Goal: Information Seeking & Learning: Learn about a topic

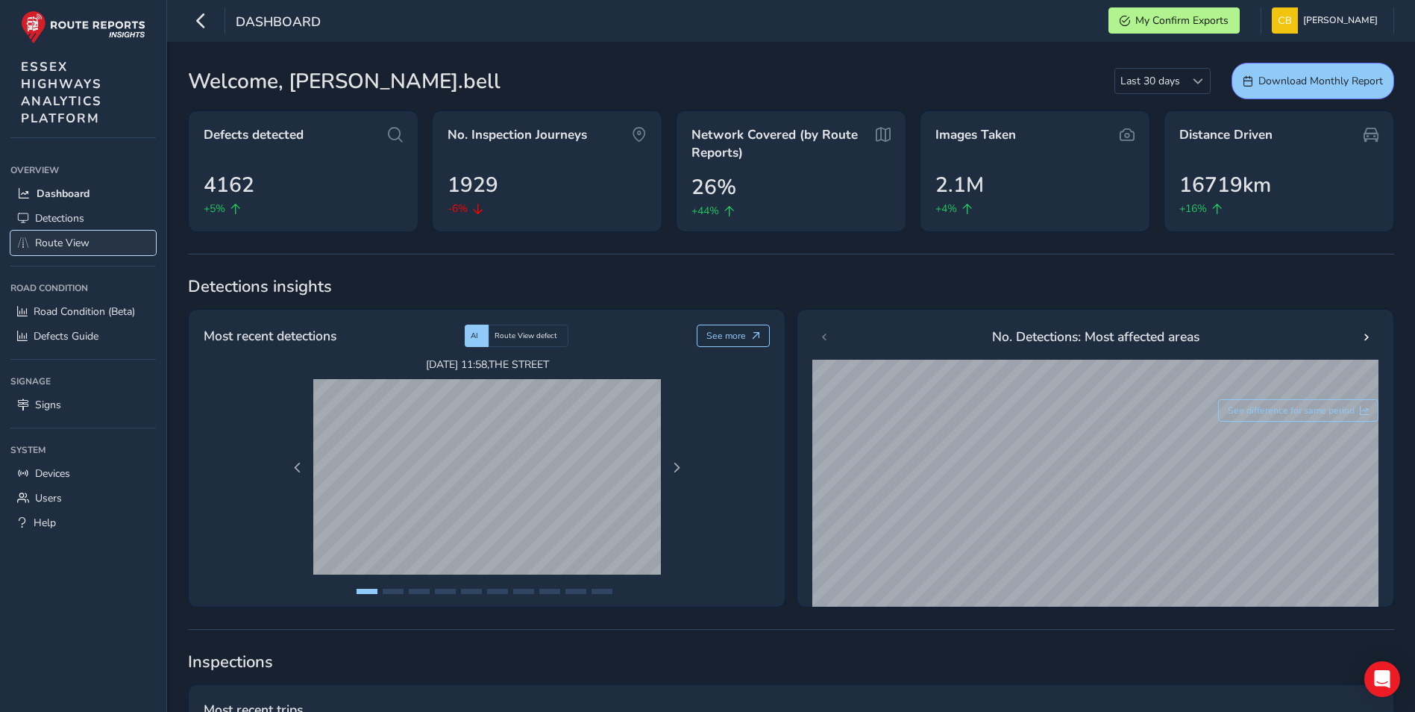
click at [76, 243] on span "Route View" at bounding box center [62, 243] width 54 height 14
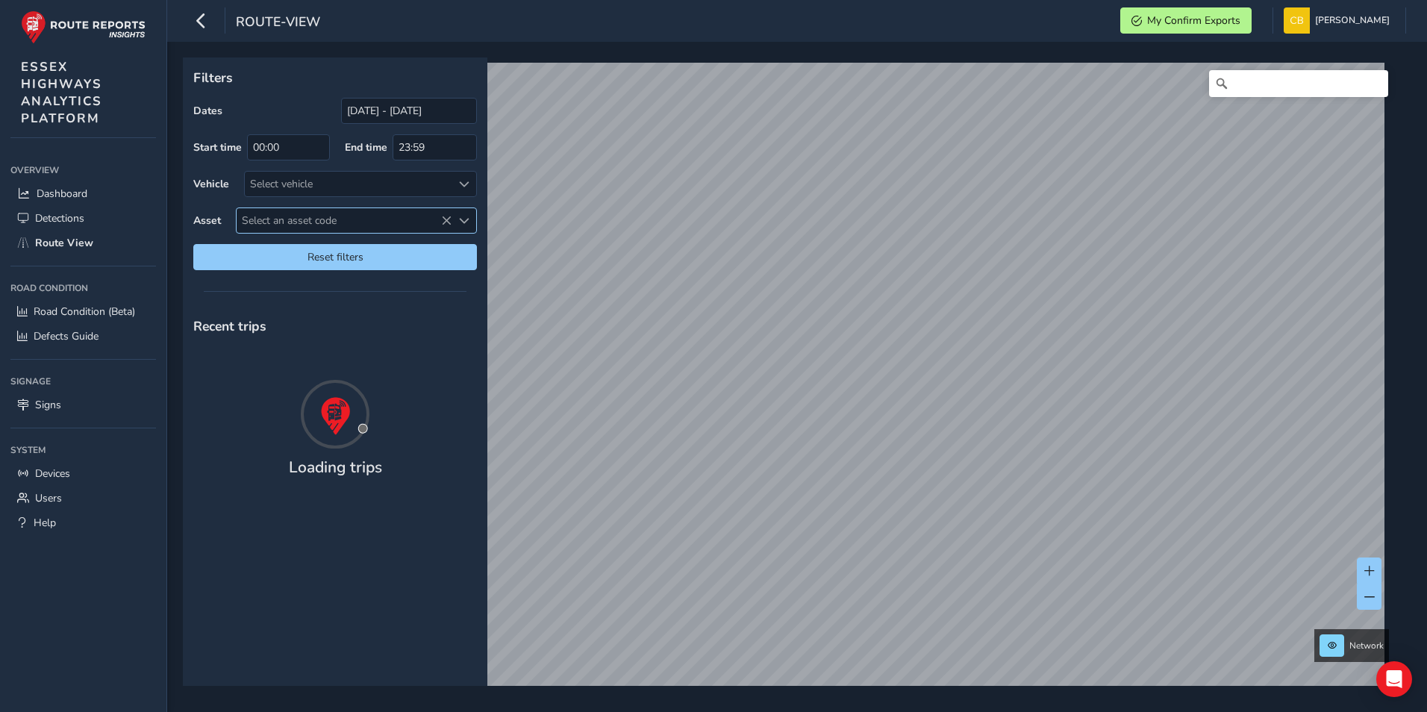
click at [294, 219] on span "Select an asset code" at bounding box center [344, 220] width 215 height 25
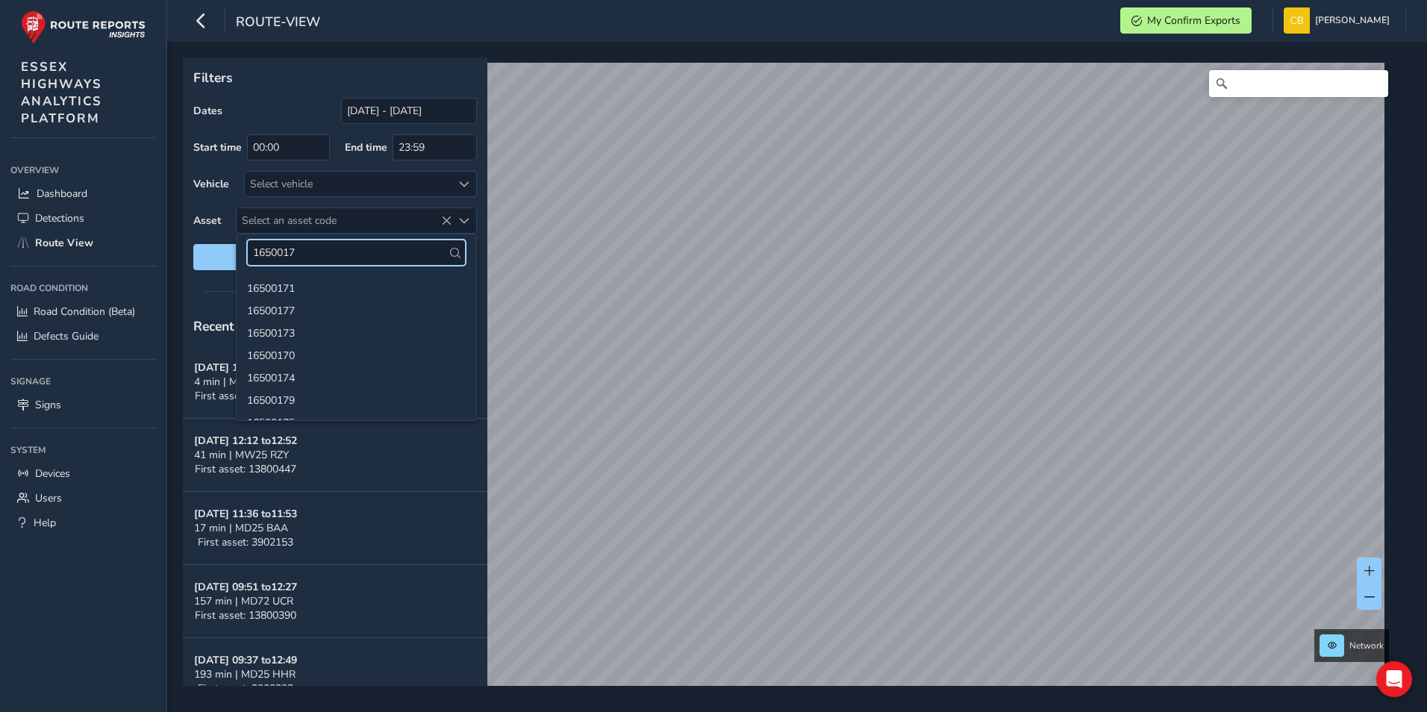
type input "16500173"
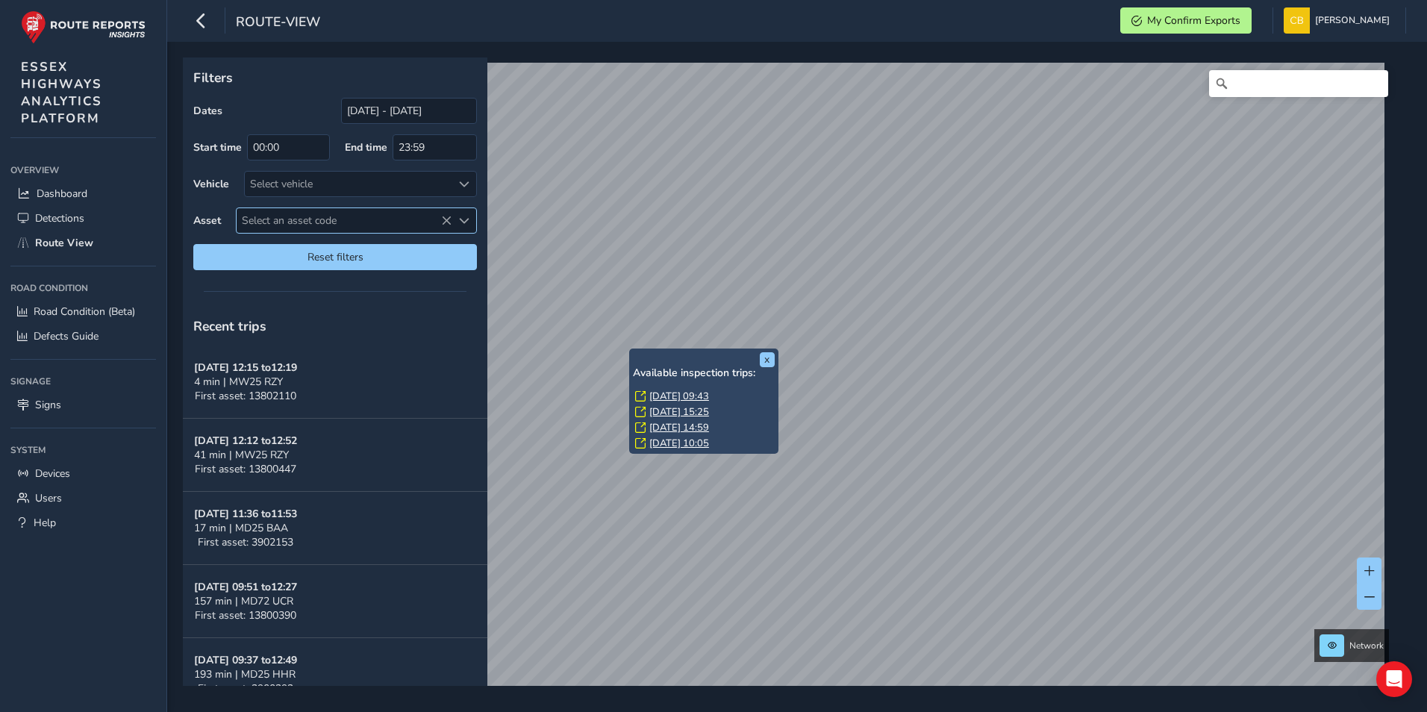
click at [323, 216] on span "Select an asset code" at bounding box center [344, 220] width 215 height 25
click at [285, 285] on li "16500173" at bounding box center [357, 287] width 240 height 22
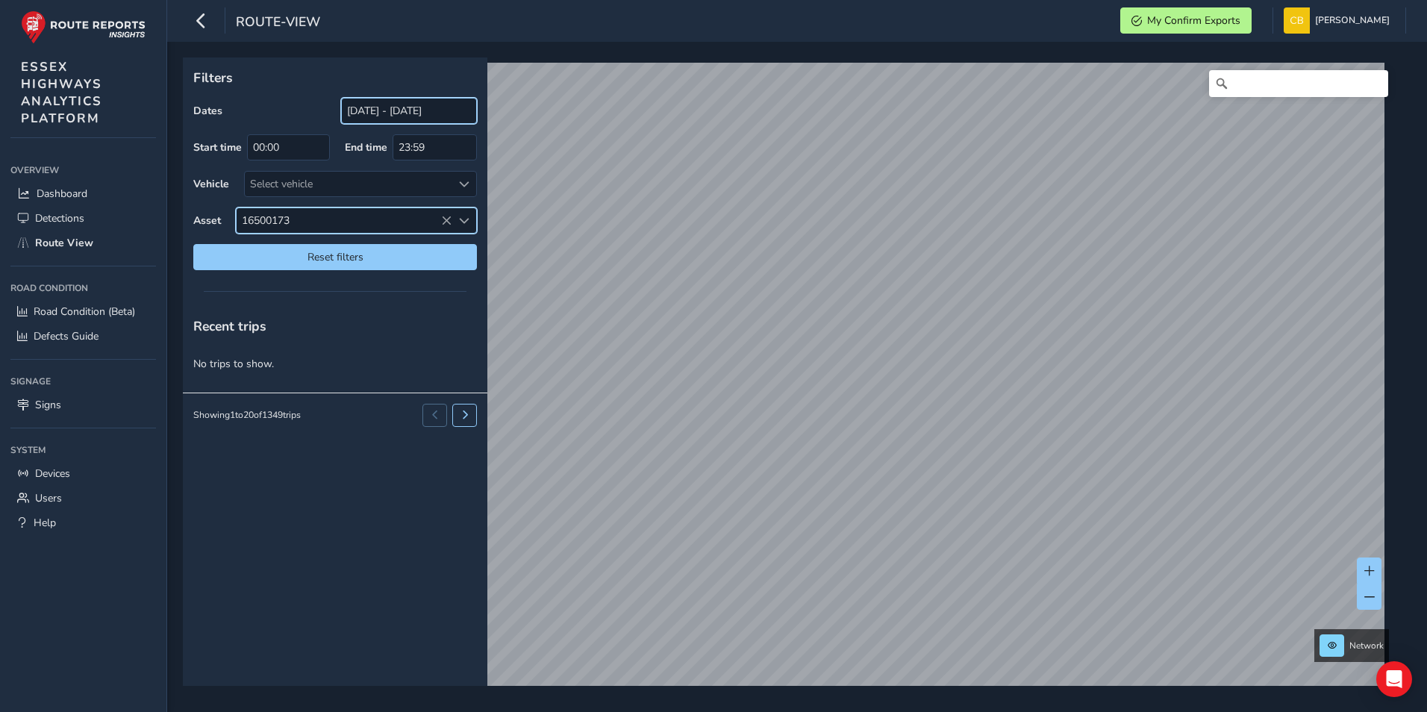
click at [398, 108] on input "[DATE] - [DATE]" at bounding box center [409, 111] width 136 height 26
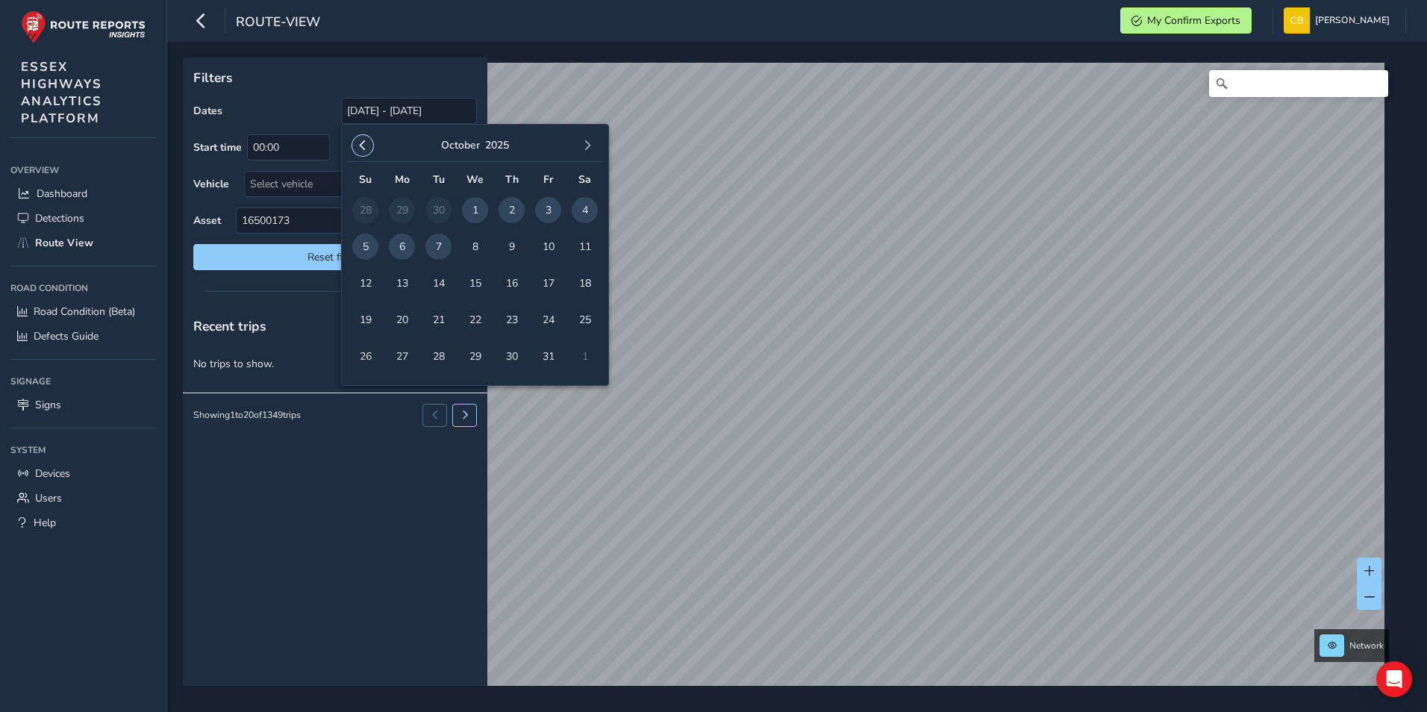
click at [360, 143] on span "button" at bounding box center [362, 145] width 10 height 10
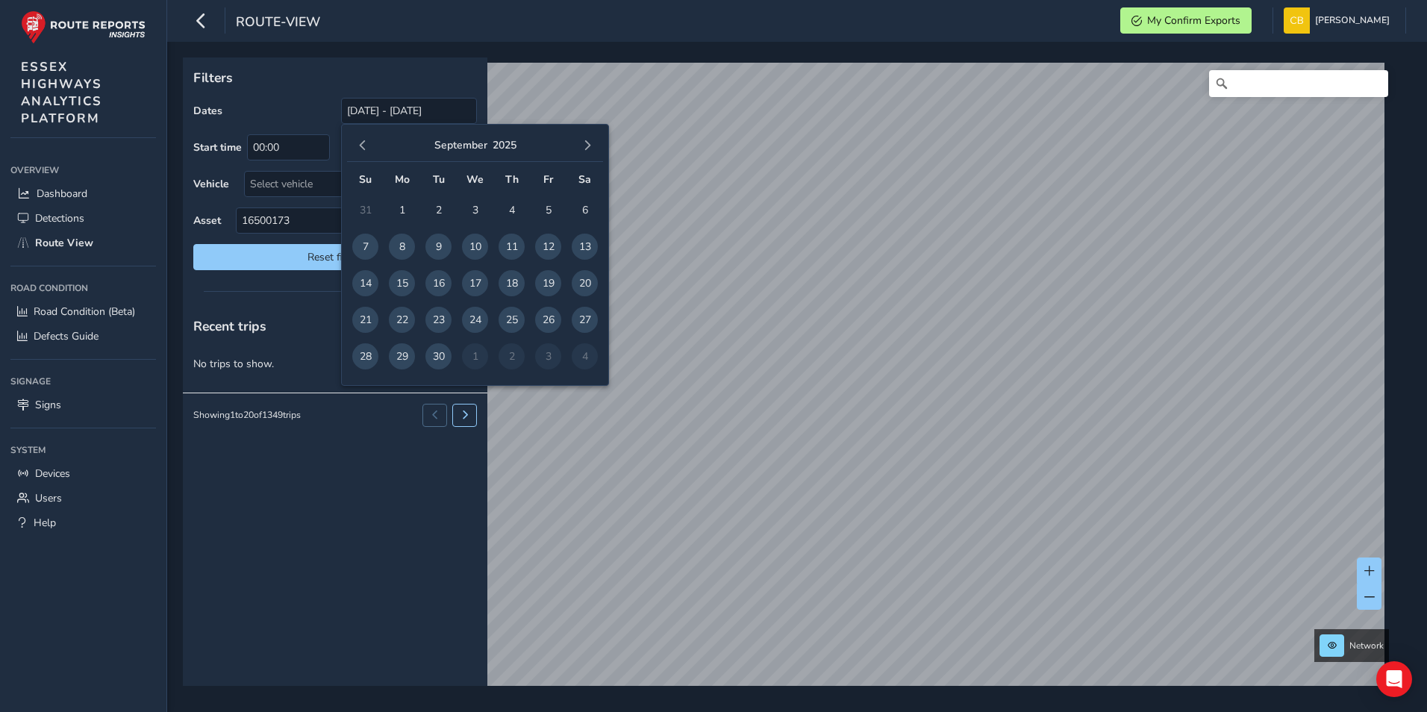
click at [360, 143] on span "button" at bounding box center [362, 145] width 10 height 10
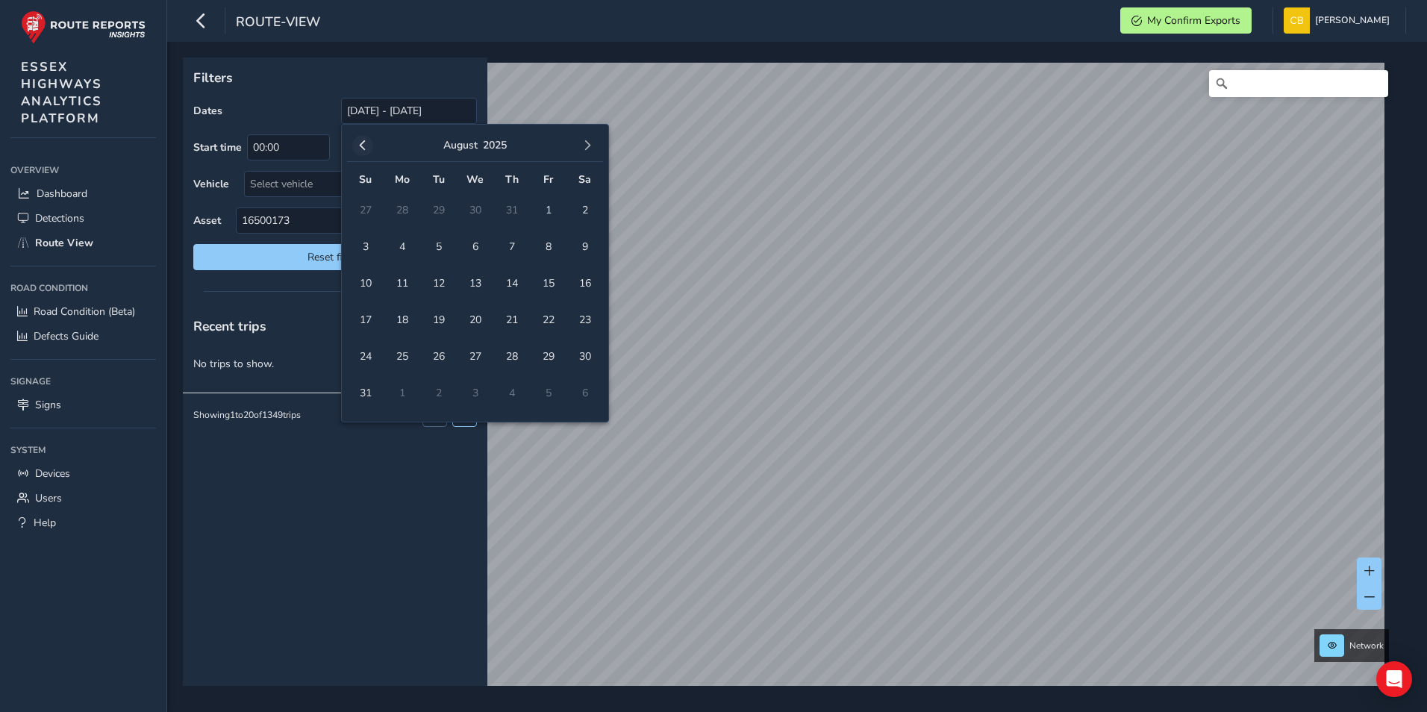
click at [357, 143] on button "button" at bounding box center [362, 145] width 21 height 21
click at [438, 205] on span "1" at bounding box center [438, 210] width 26 height 26
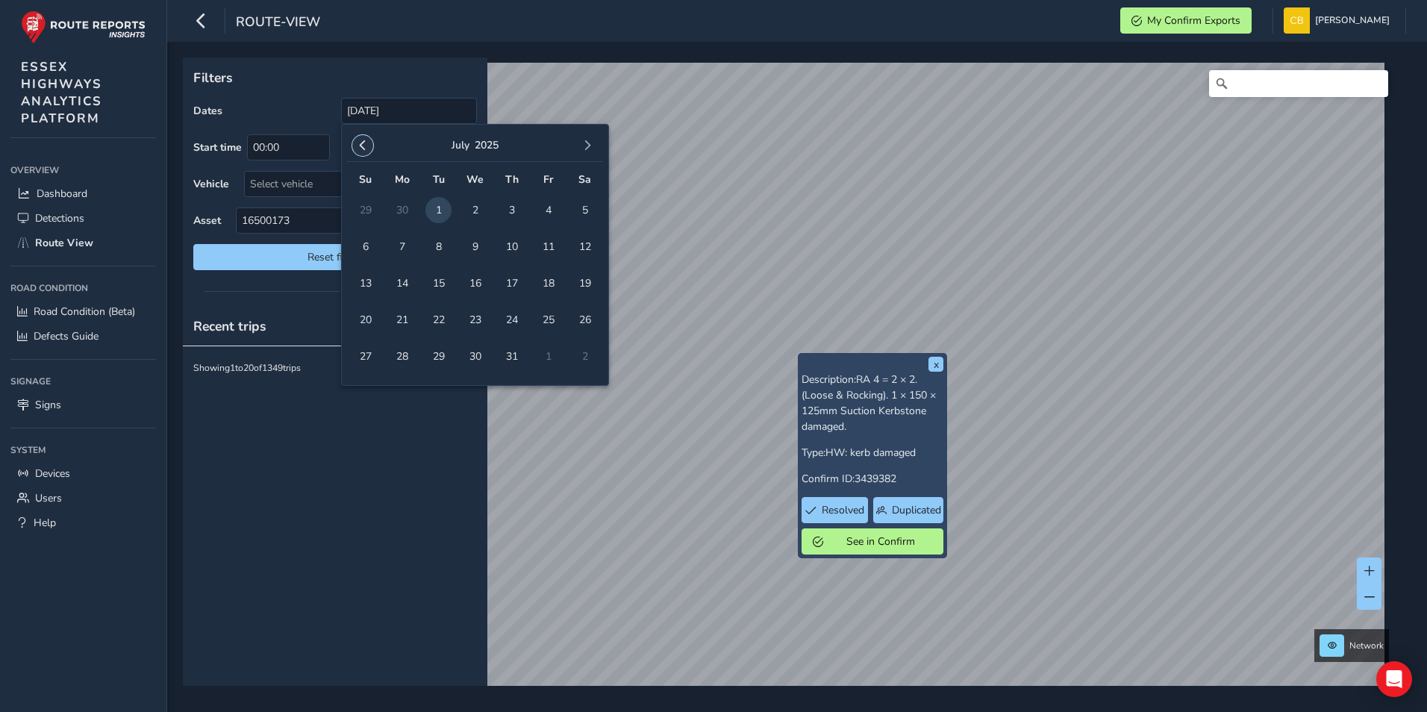
click at [363, 142] on span "button" at bounding box center [362, 145] width 10 height 10
click at [513, 207] on span "1" at bounding box center [511, 210] width 26 height 26
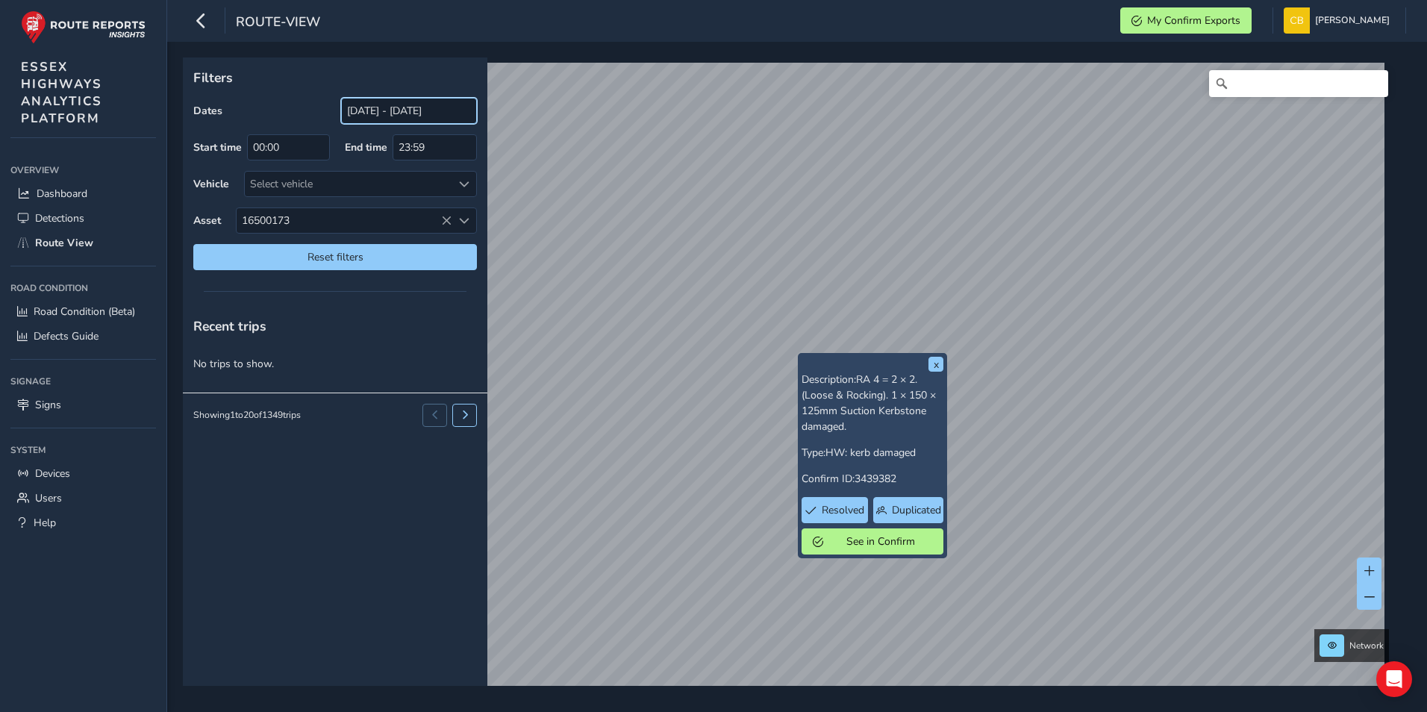
click at [394, 109] on input "[DATE] - [DATE]" at bounding box center [409, 111] width 136 height 26
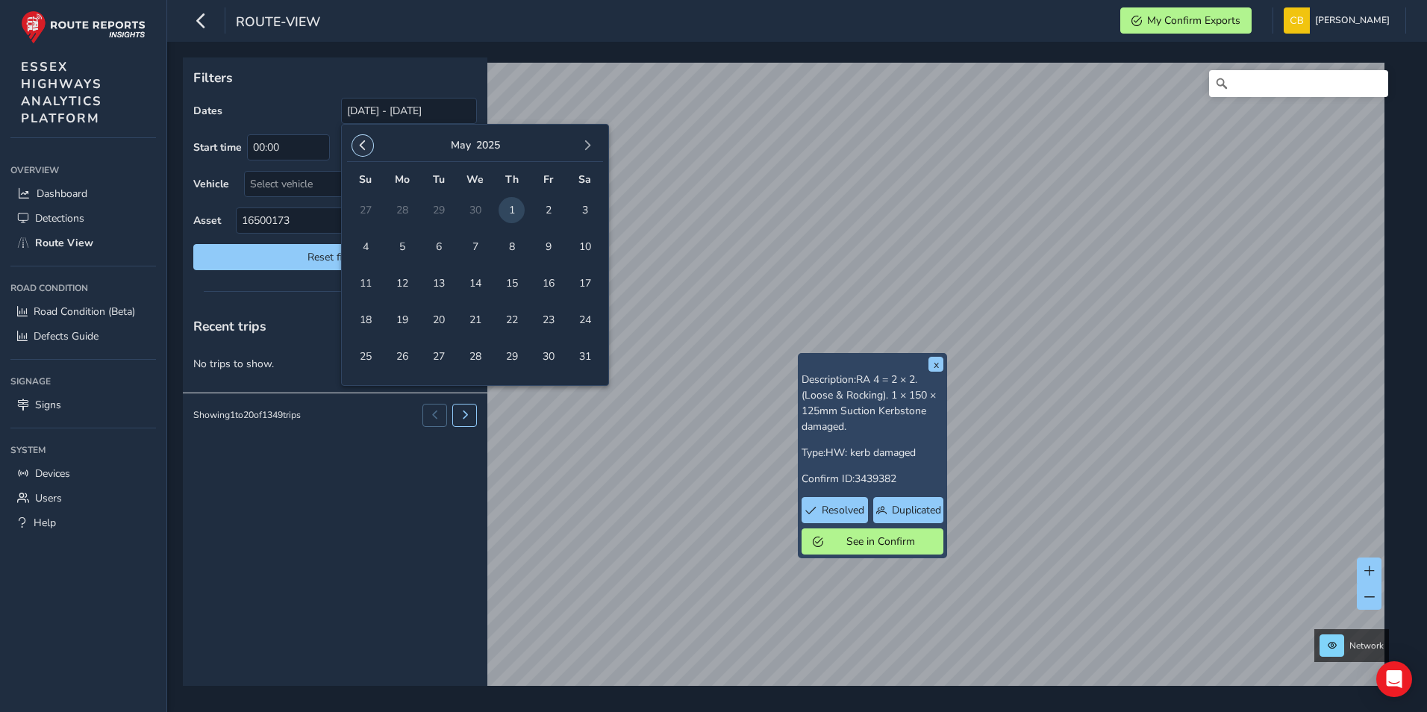
click at [361, 146] on span "button" at bounding box center [362, 145] width 10 height 10
click at [477, 204] on span "1" at bounding box center [475, 210] width 26 height 26
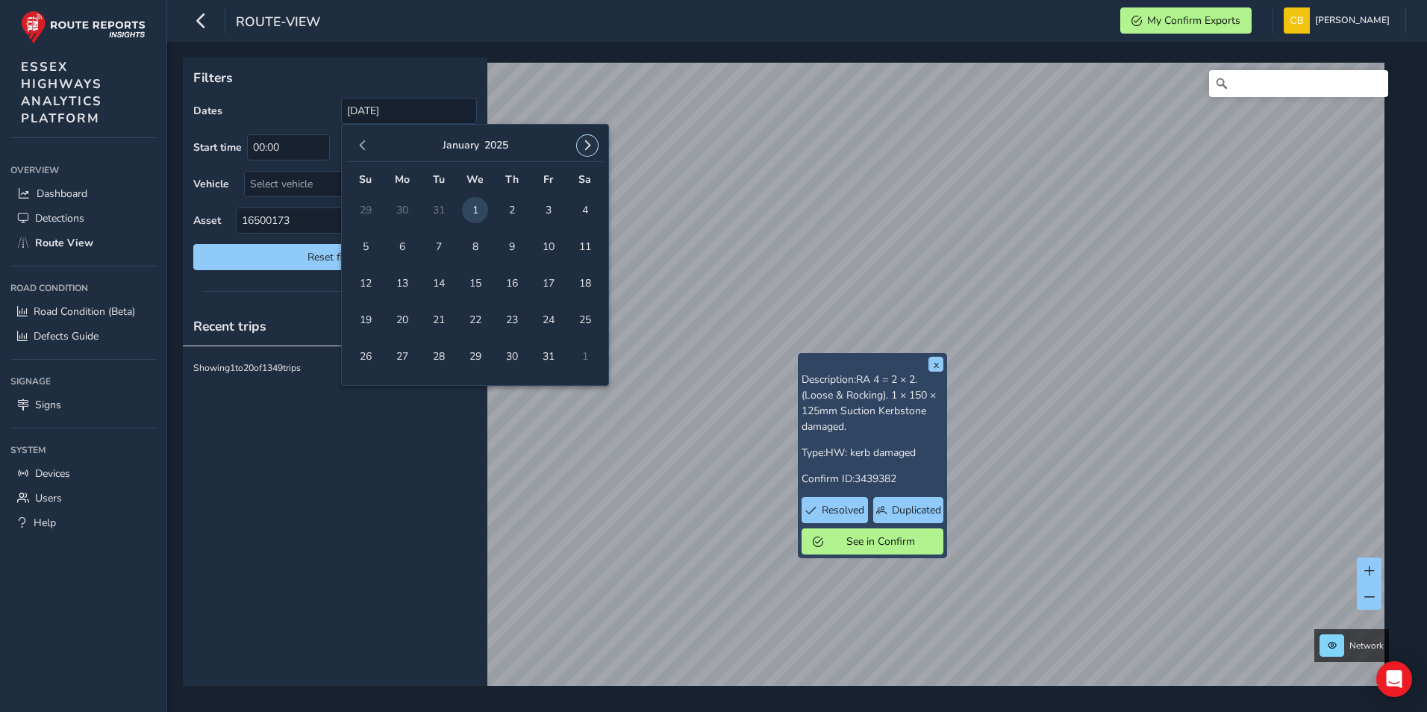
click at [587, 141] on span "button" at bounding box center [587, 145] width 10 height 10
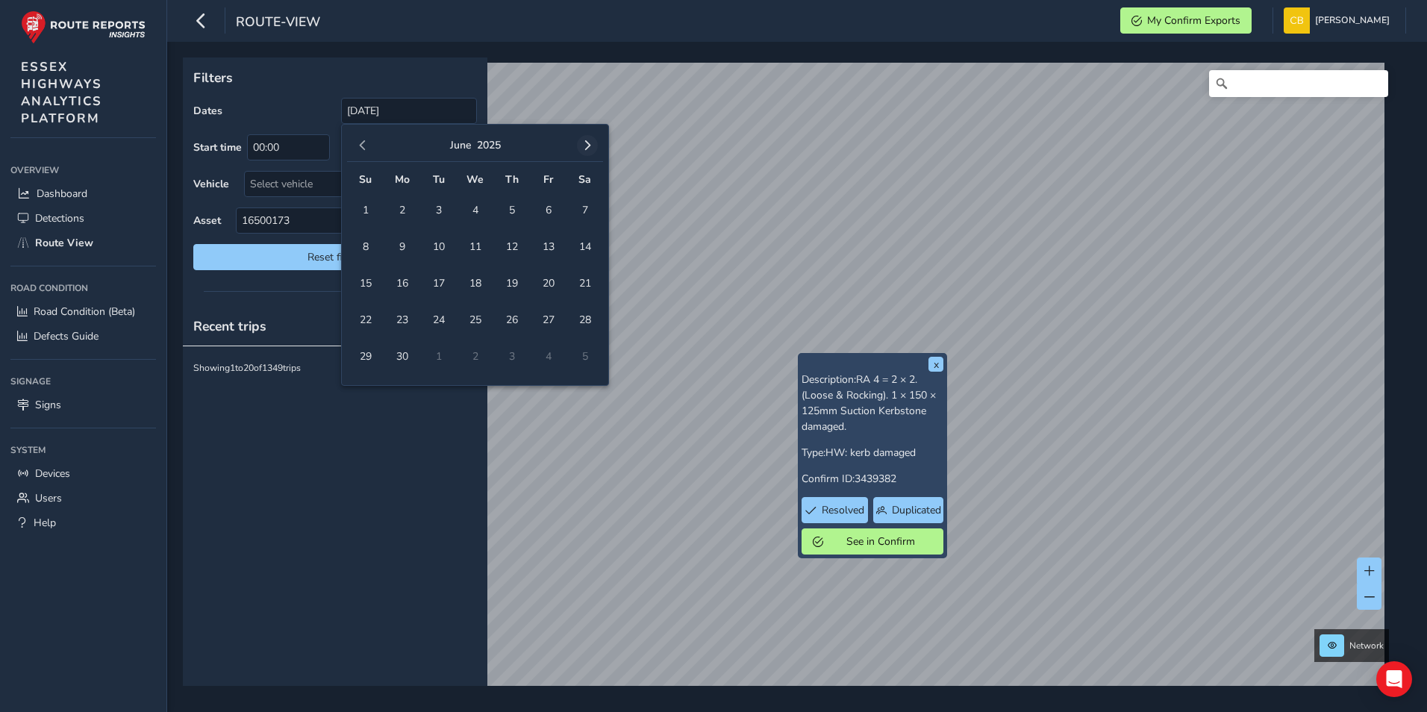
click at [587, 140] on span "button" at bounding box center [587, 145] width 10 height 10
click at [433, 355] on span "30" at bounding box center [438, 356] width 26 height 26
type input "[DATE] - [DATE]"
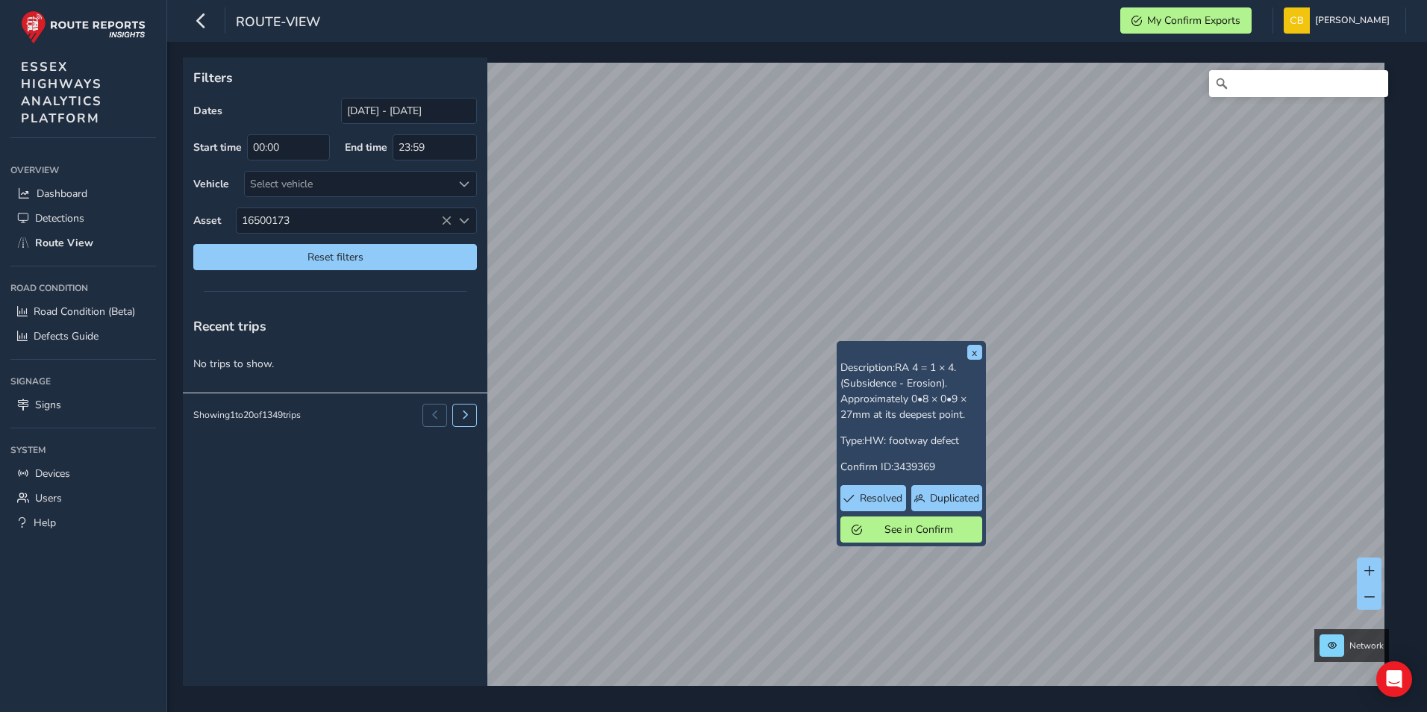
click at [939, 363] on span "RA 4 = 1 × 4. (Subsidence - Erosion). Approximately 0•8 × 0•9 × 27mm at its dee…" at bounding box center [903, 390] width 126 height 61
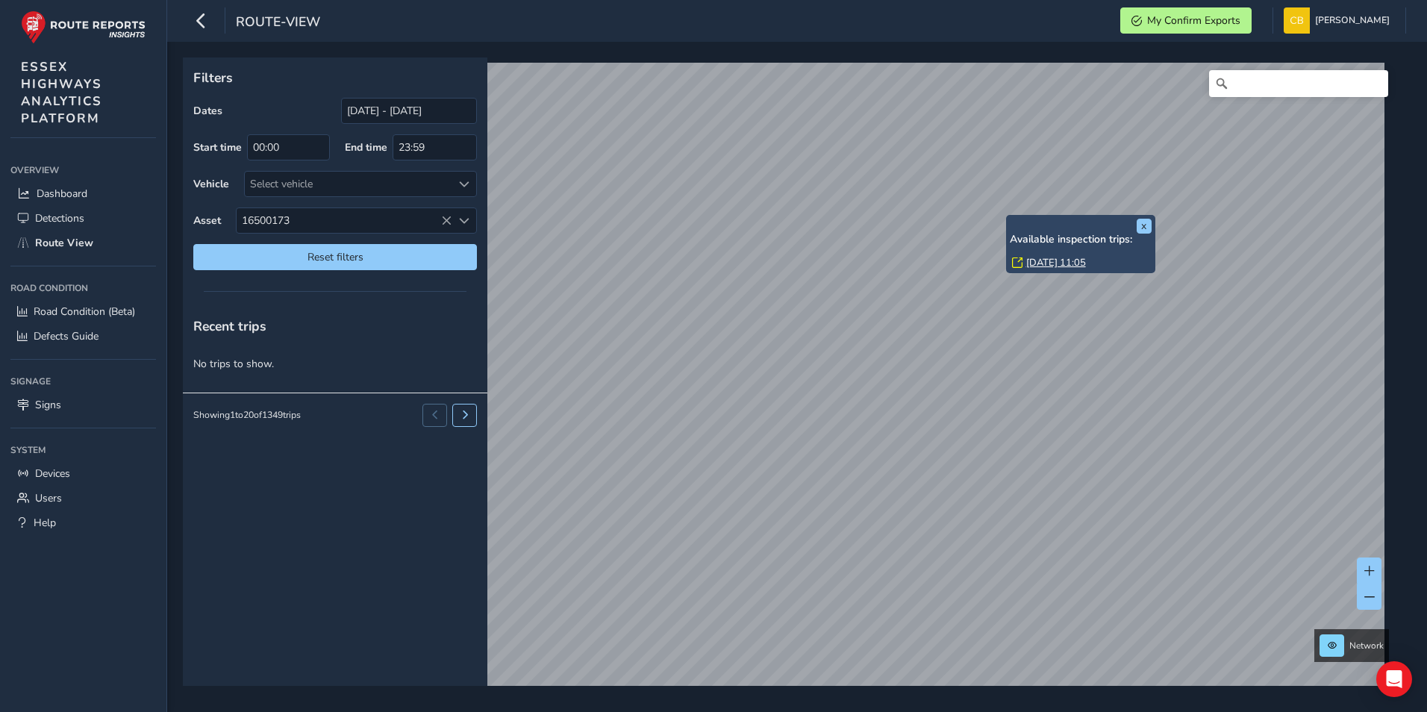
click at [1045, 261] on link "[DATE] 11:05" at bounding box center [1056, 262] width 60 height 13
